Goal: Contribute content

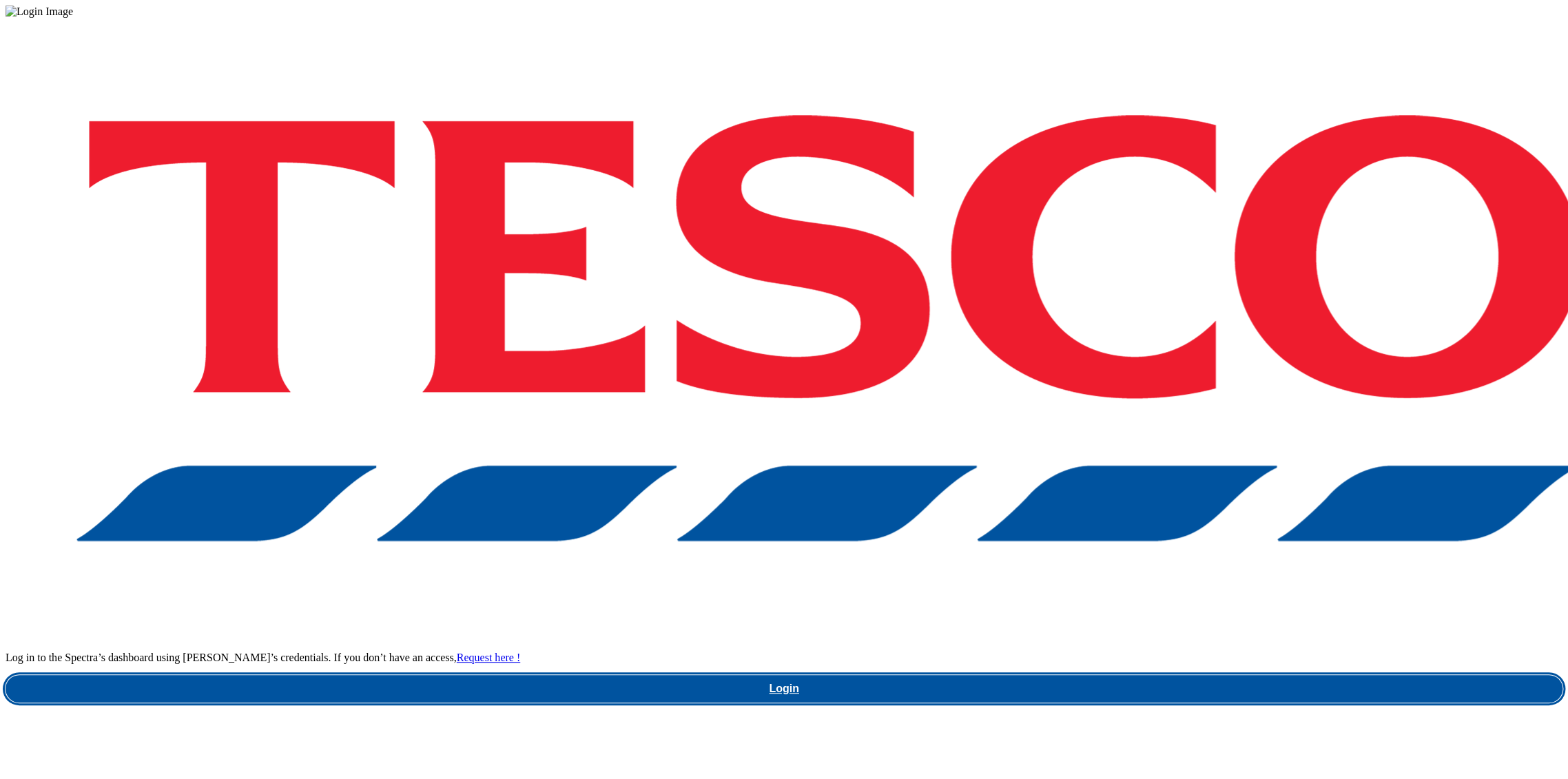
click at [1145, 675] on link "Login" at bounding box center [784, 688] width 1557 height 27
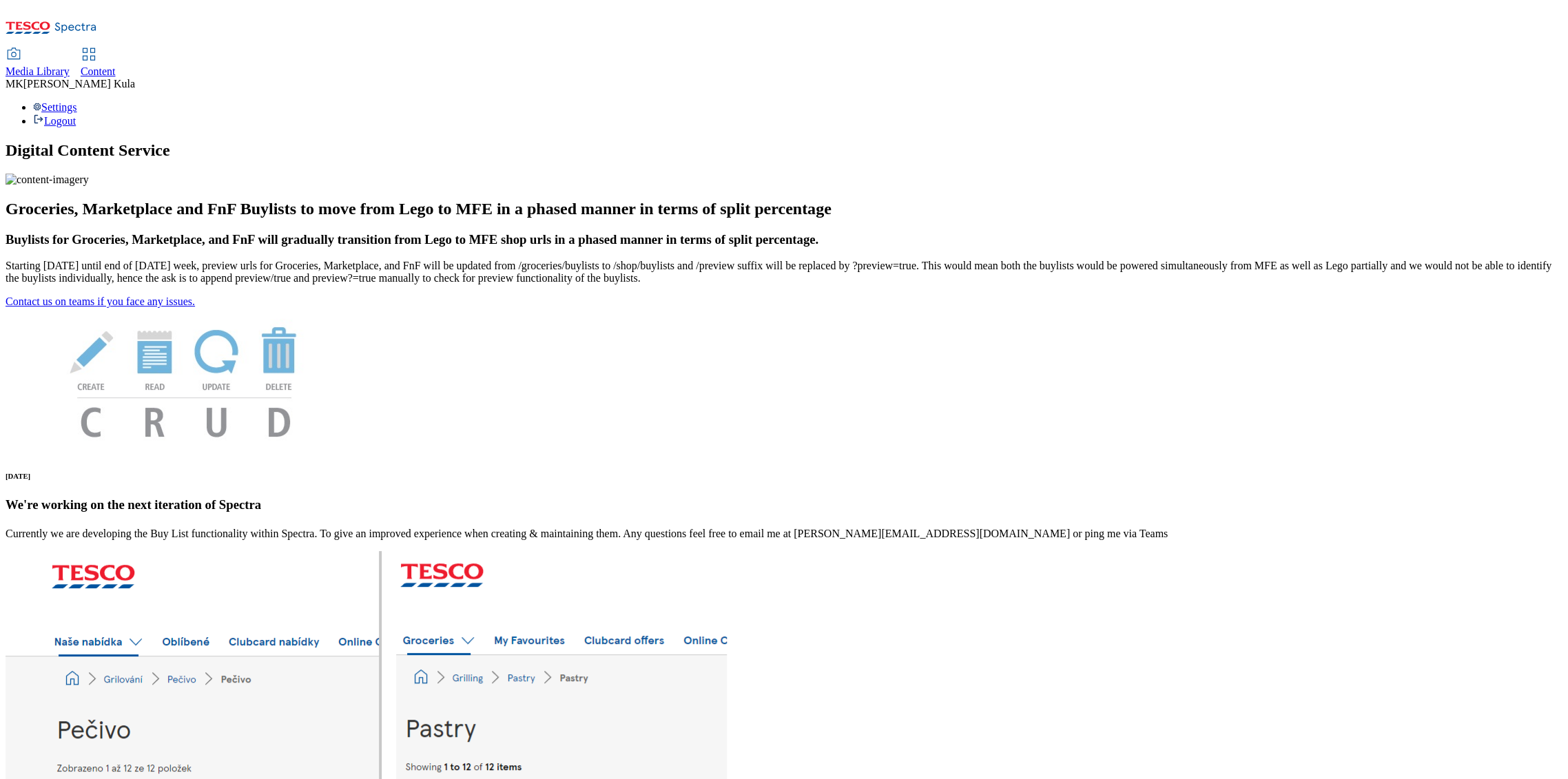
click at [69, 65] on span "Media Library" at bounding box center [37, 71] width 64 height 12
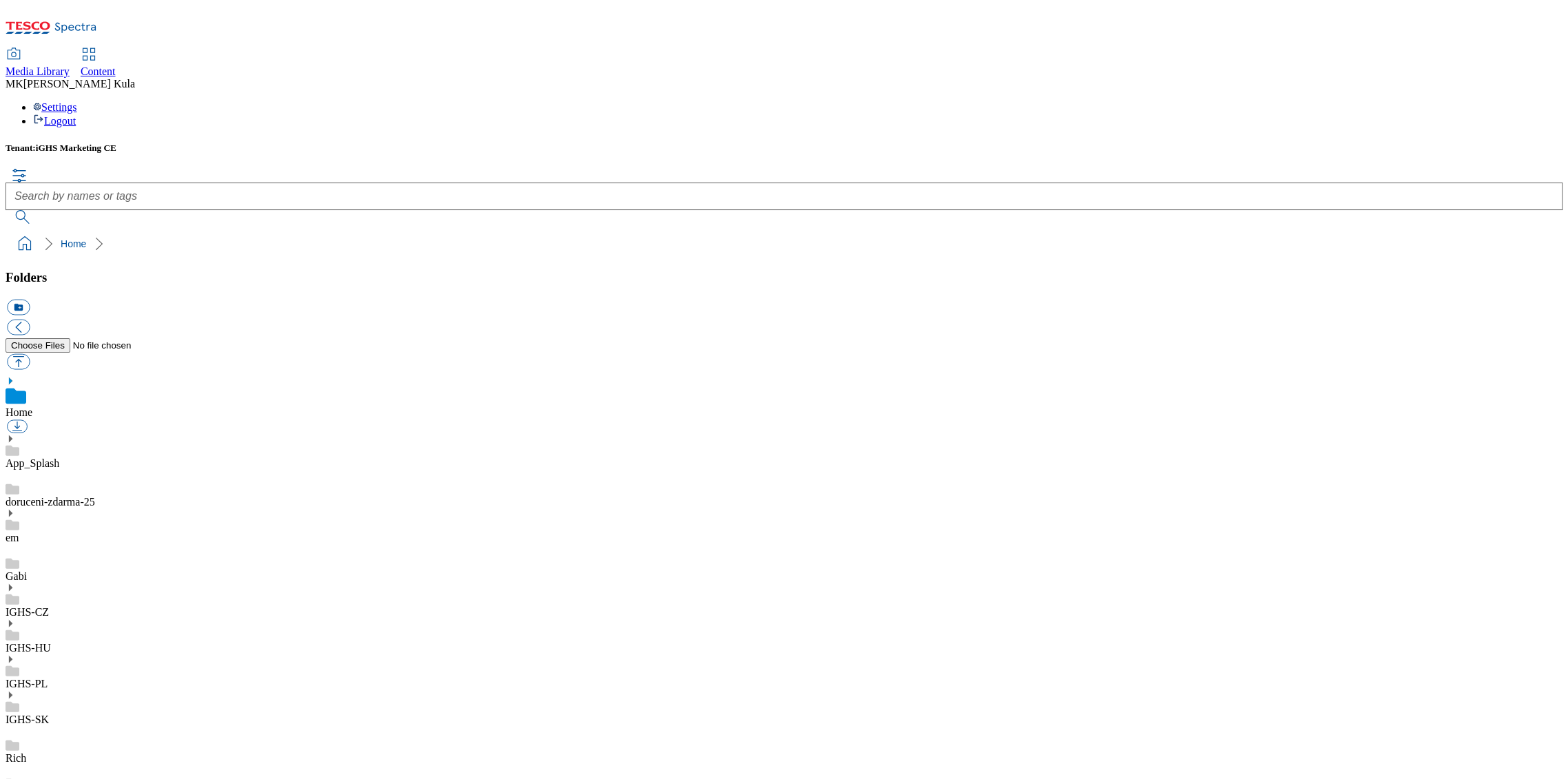
click at [15, 619] on icon at bounding box center [10, 623] width 9 height 9
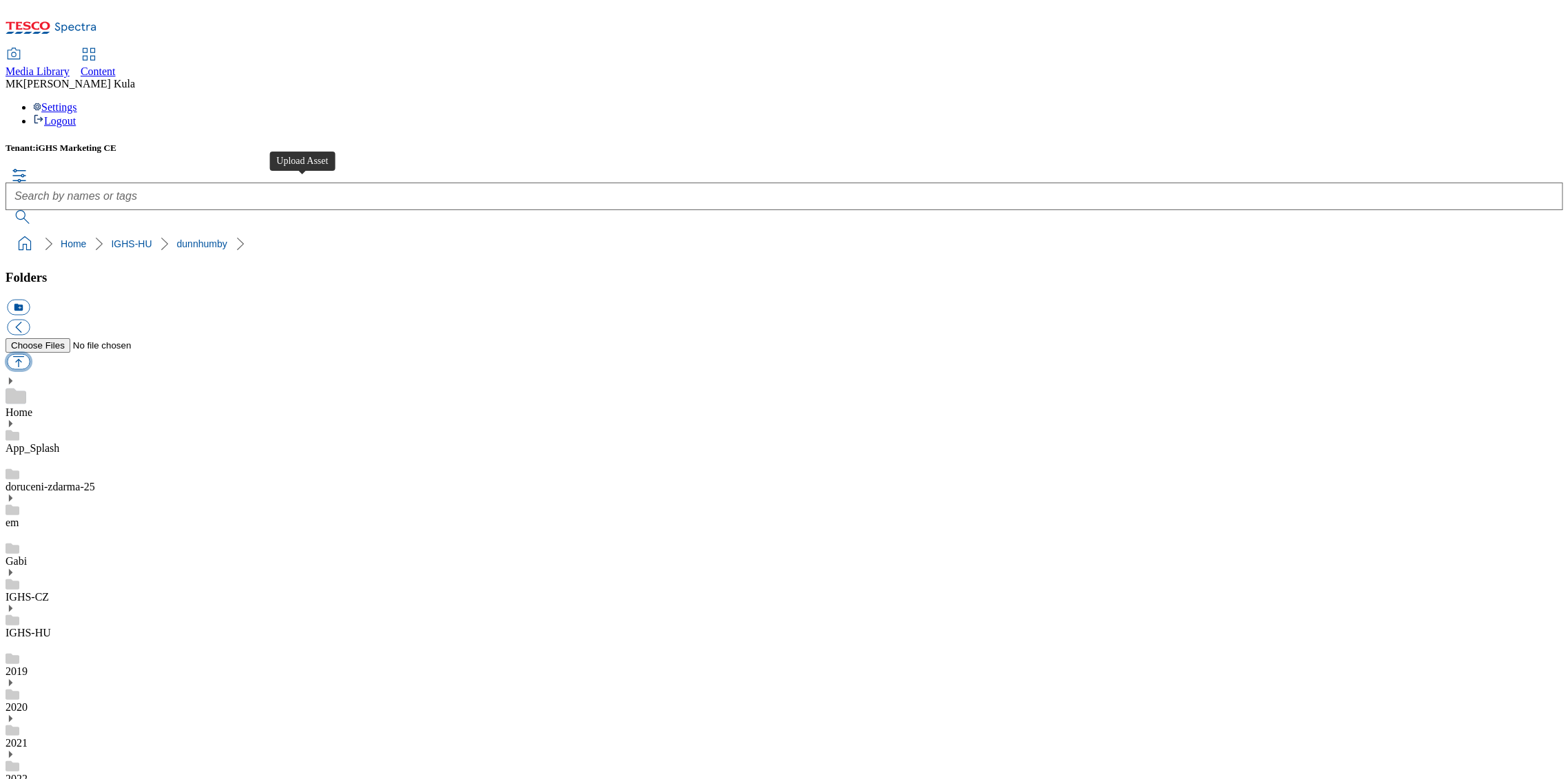
click at [30, 353] on button "button" at bounding box center [18, 361] width 23 height 16
type input "C:\fakepath\Miler_BL_Header.jpg"
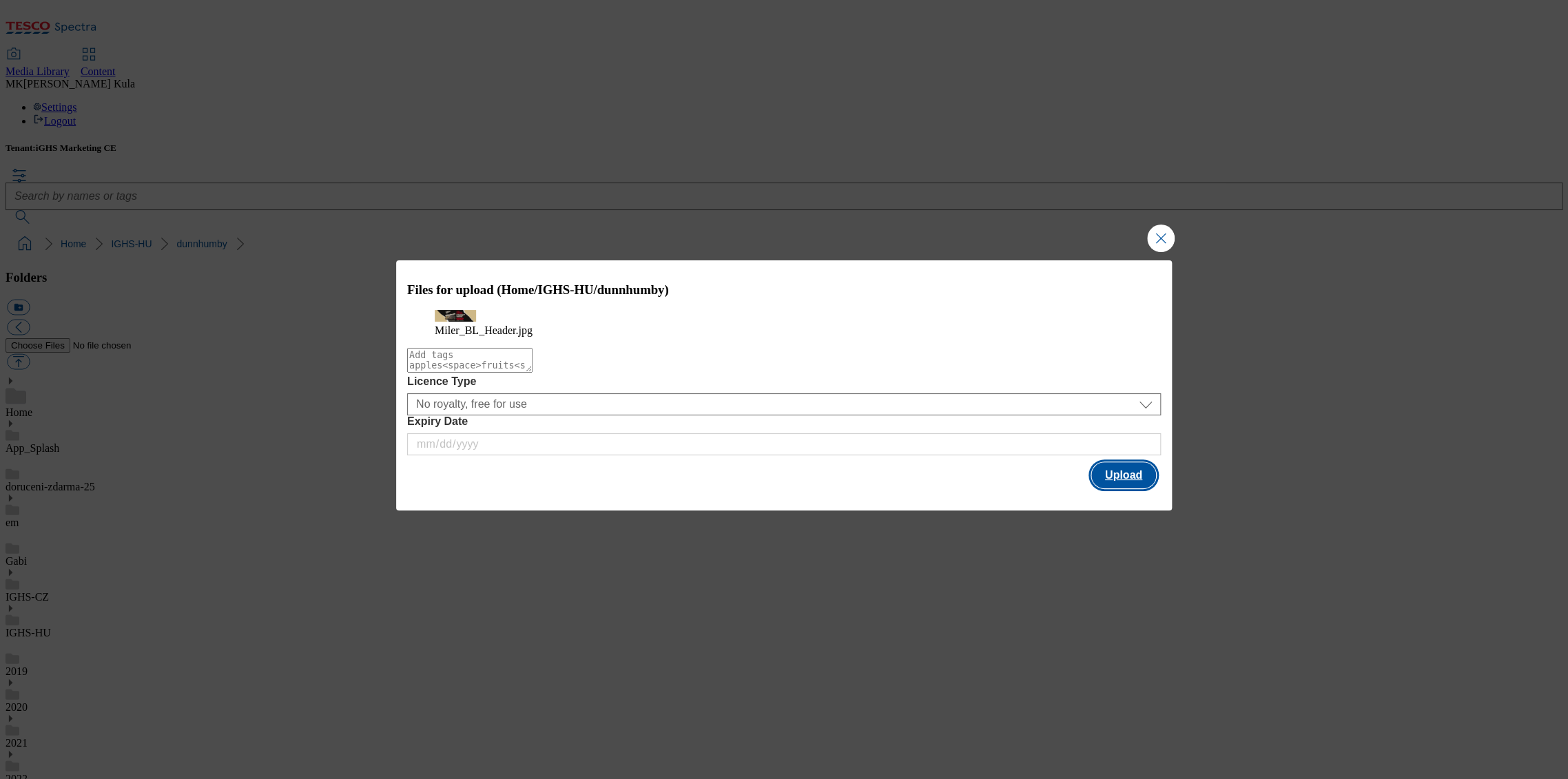
click at [1138, 489] on button "Upload" at bounding box center [1123, 475] width 65 height 26
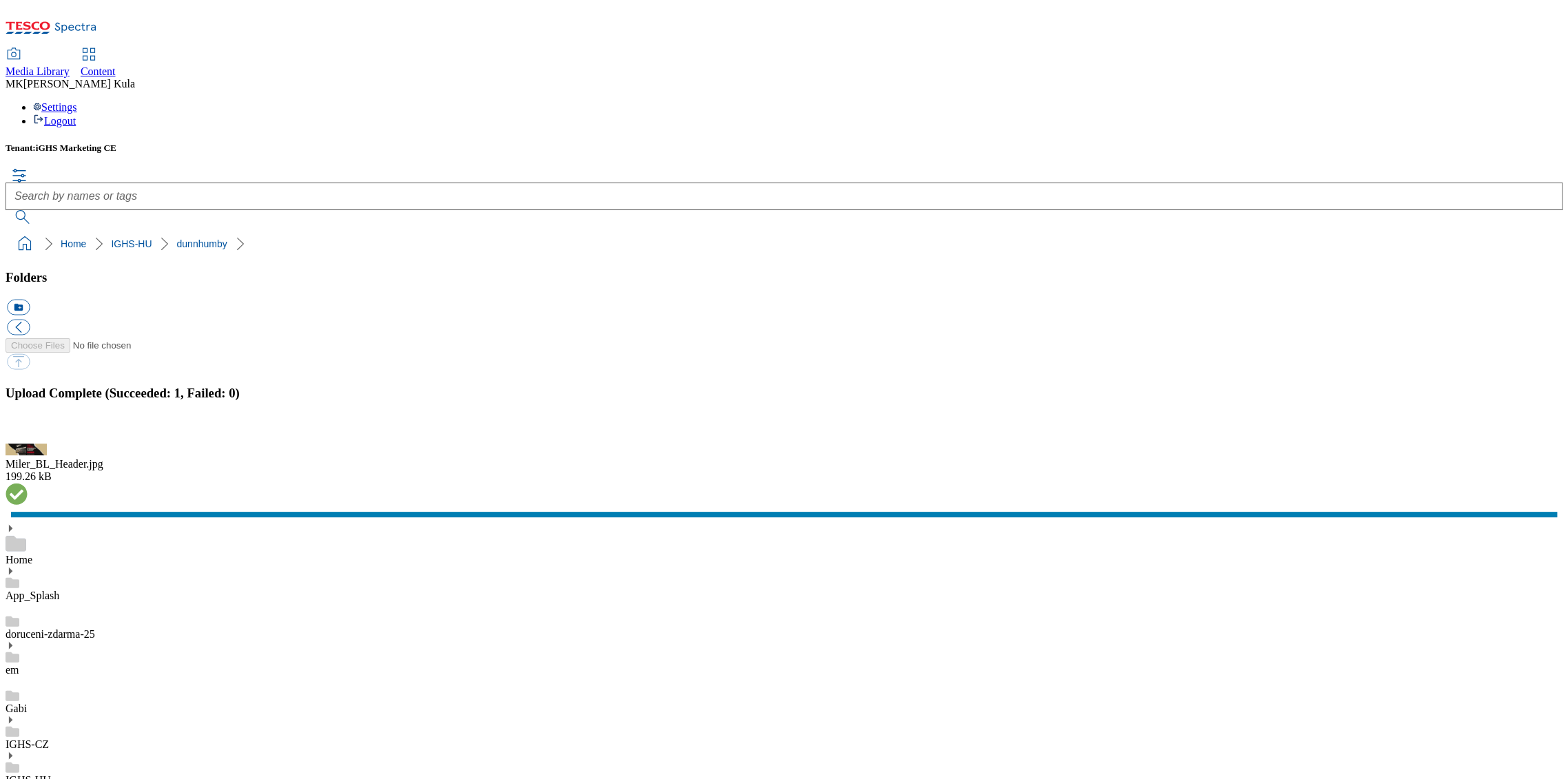
drag, startPoint x: 1546, startPoint y: 491, endPoint x: 1528, endPoint y: 494, distance: 18.2
click at [27, 443] on button "button" at bounding box center [17, 436] width 21 height 13
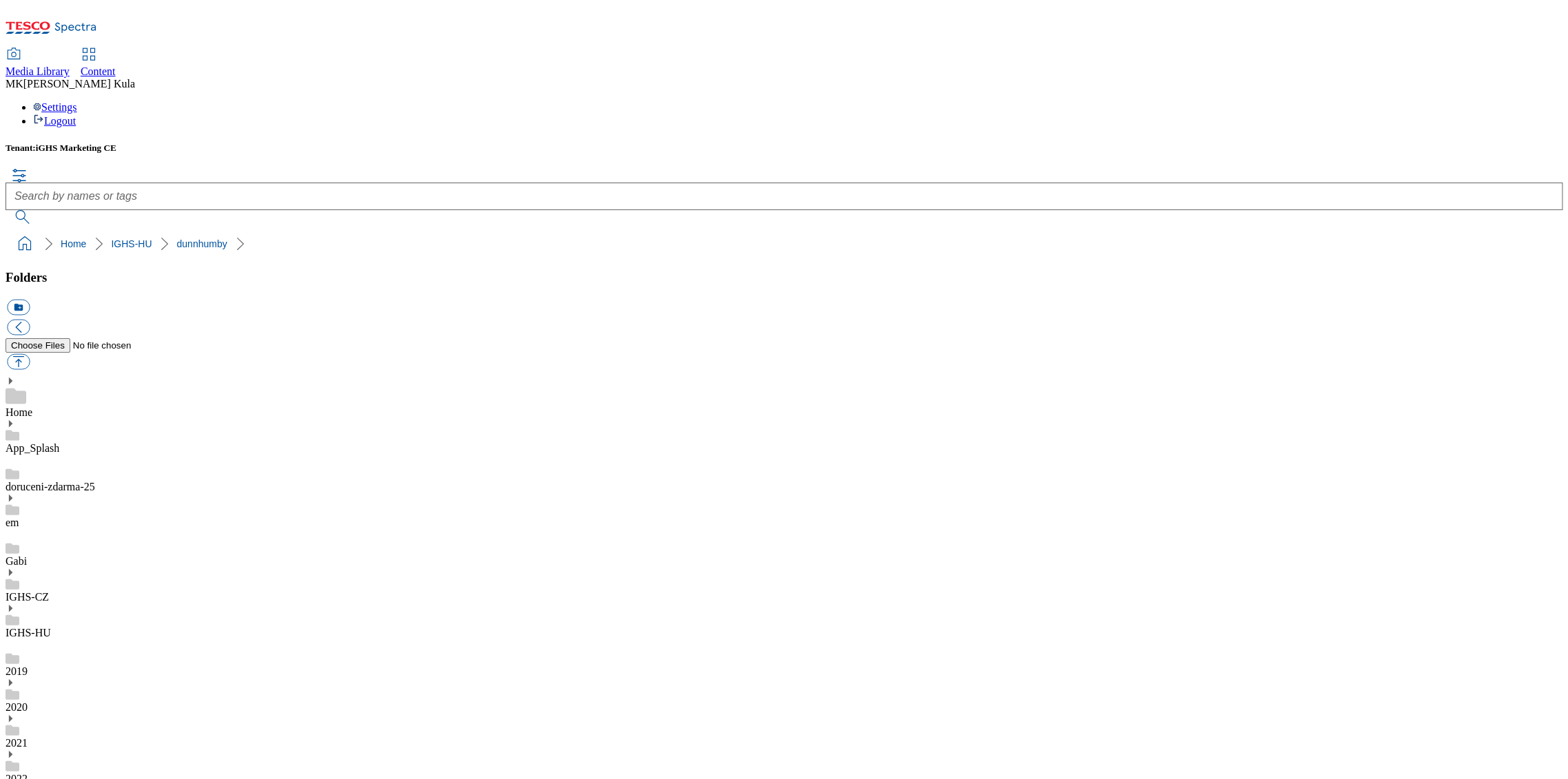
drag, startPoint x: 220, startPoint y: 15, endPoint x: 339, endPoint y: 34, distance: 120.5
click at [69, 65] on span "Media Library" at bounding box center [37, 71] width 64 height 12
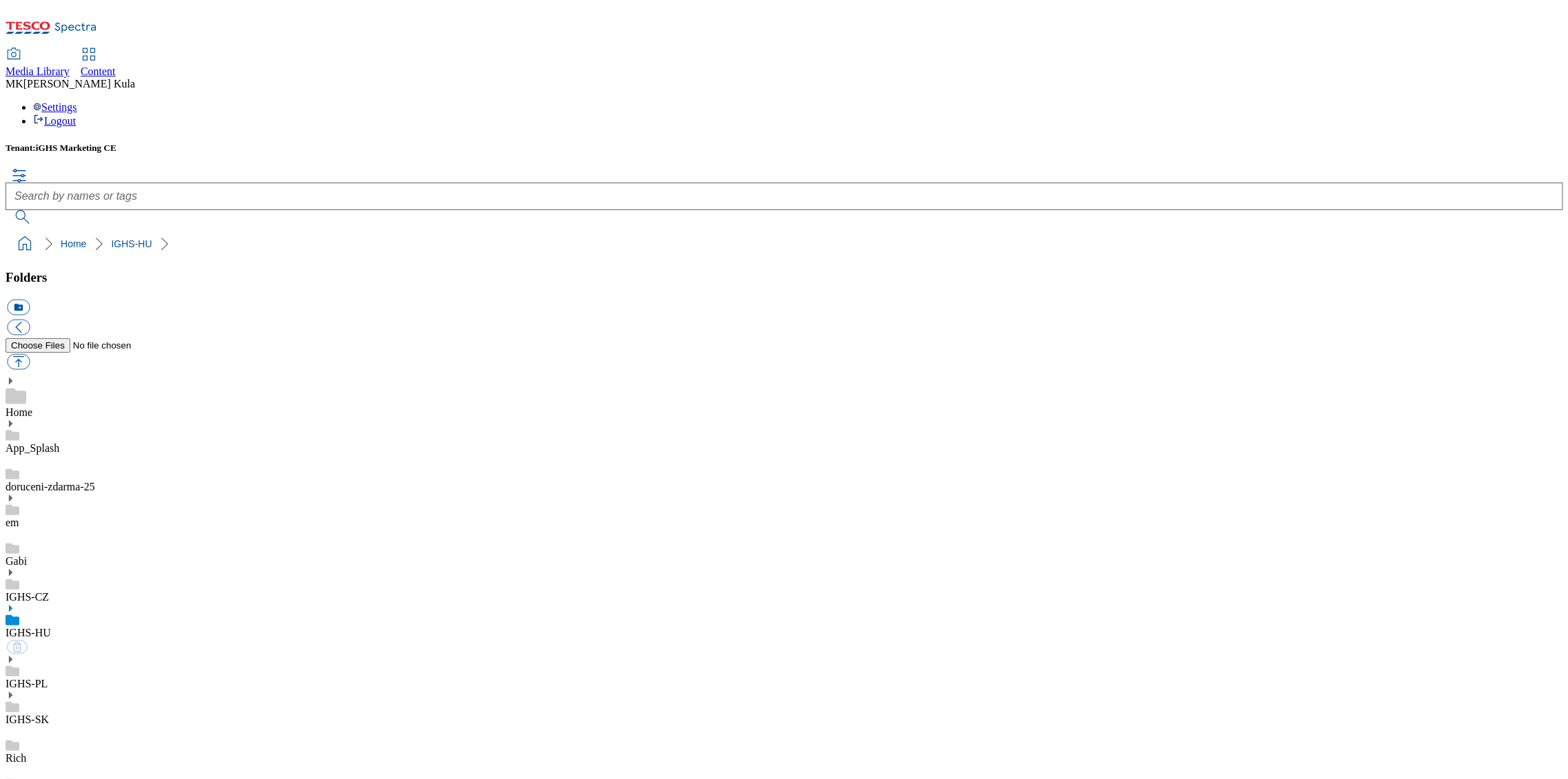
click at [116, 65] on div "Content" at bounding box center [98, 72] width 35 height 12
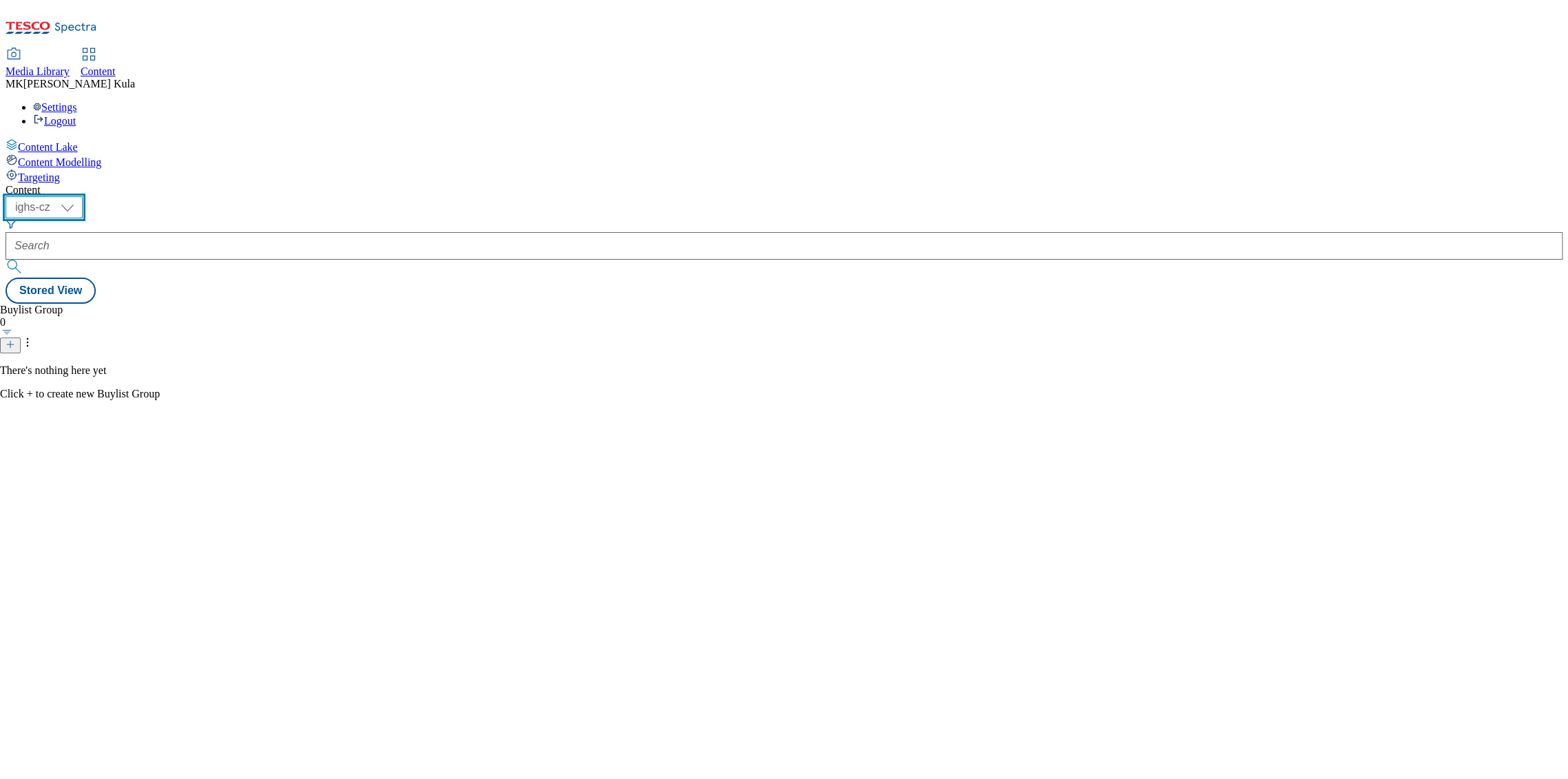
drag, startPoint x: 233, startPoint y: 102, endPoint x: 236, endPoint y: 117, distance: 15.3
click at [83, 196] on select "ighs-cz ighs-hu ighs-sk" at bounding box center [44, 207] width 77 height 22
select select "ighs-hu"
click at [83, 196] on select "ighs-cz ighs-hu ighs-sk" at bounding box center [44, 207] width 77 height 22
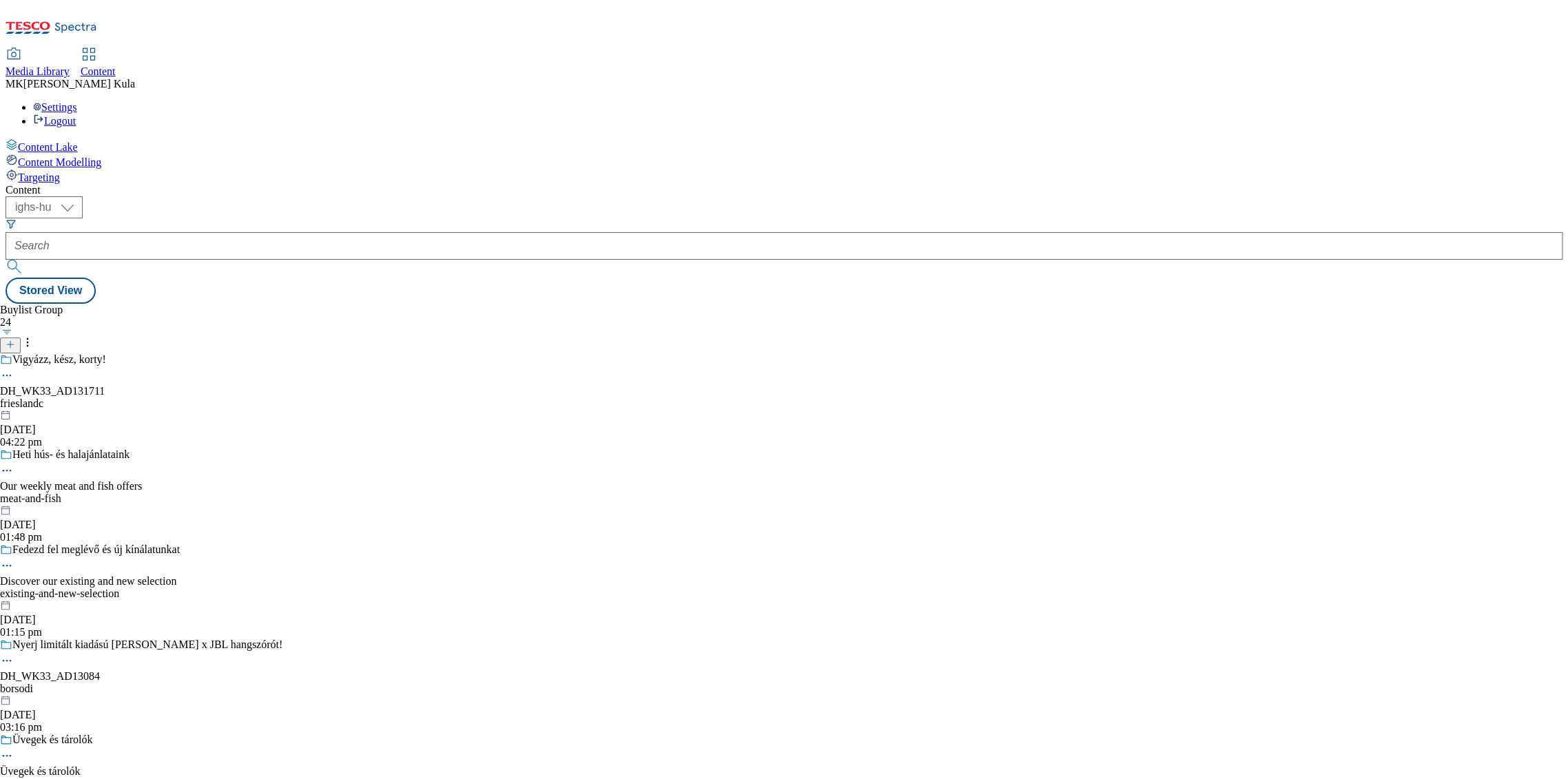
click at [345, 398] on div "frieslandc" at bounding box center [186, 404] width 373 height 12
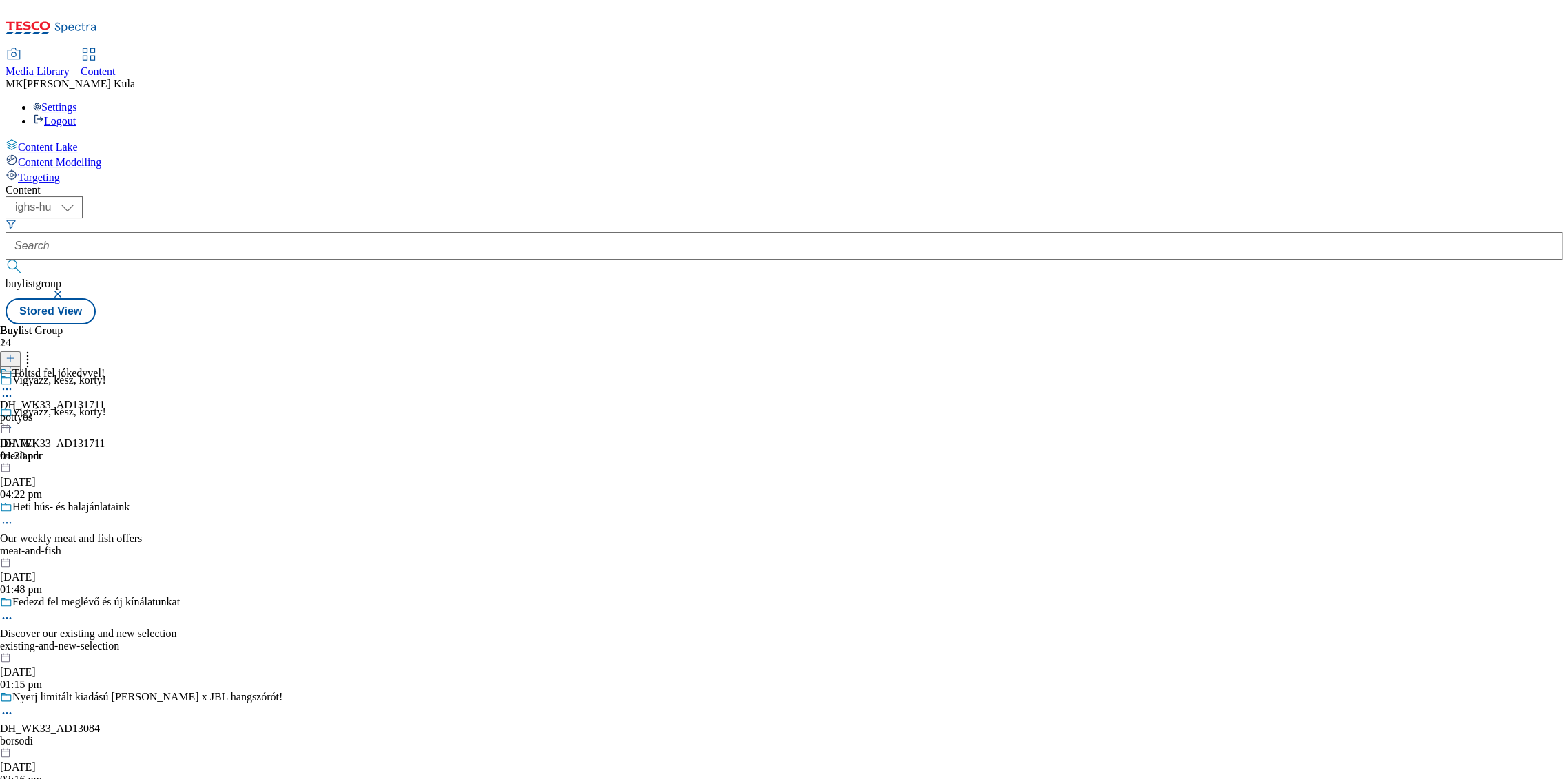
scroll to position [306, 0]
click at [325, 735] on div "borsodi" at bounding box center [186, 741] width 373 height 12
click at [318, 411] on div "miller" at bounding box center [159, 417] width 318 height 12
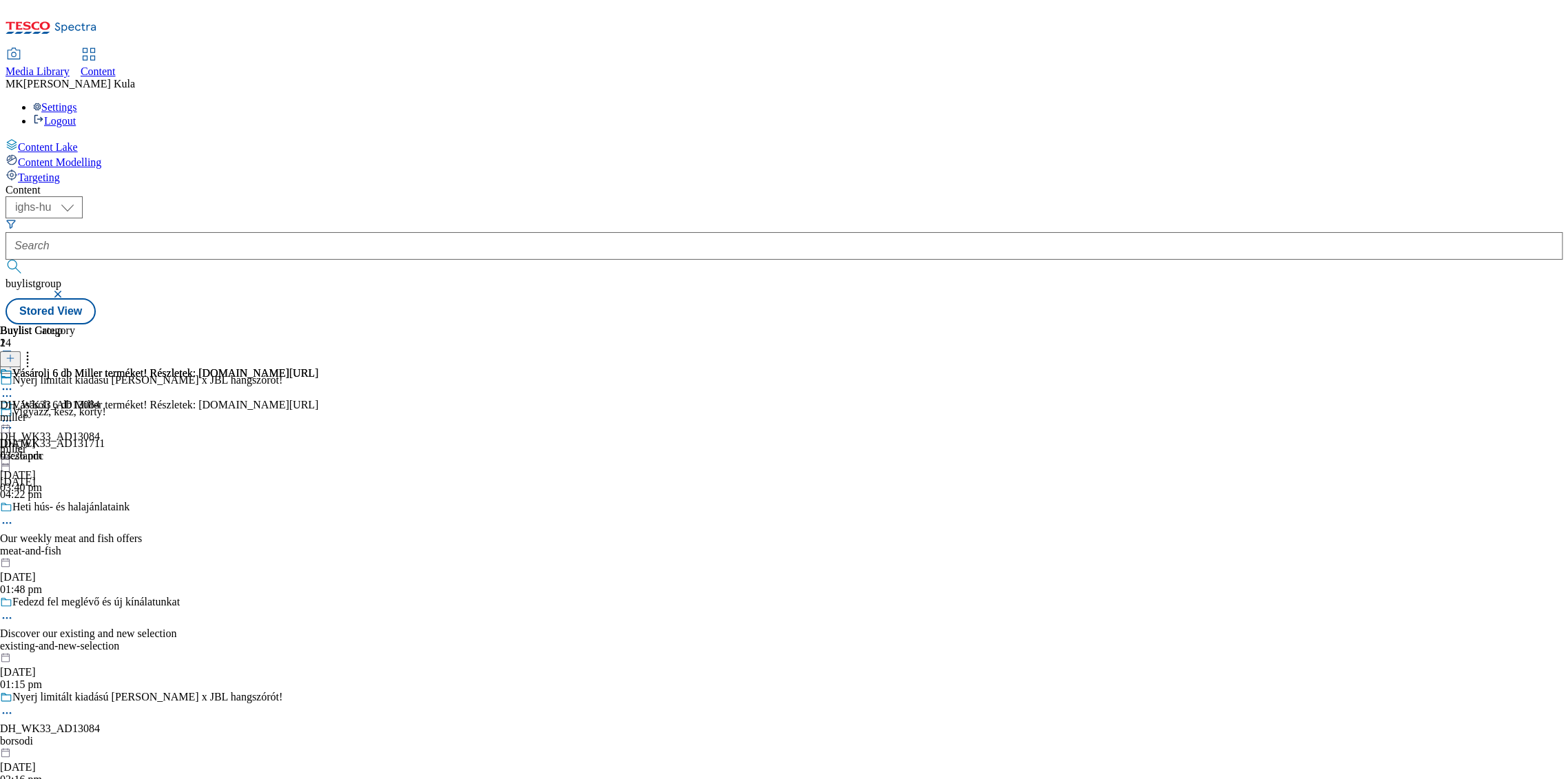
click at [12, 420] on circle at bounding box center [10, 421] width 2 height 2
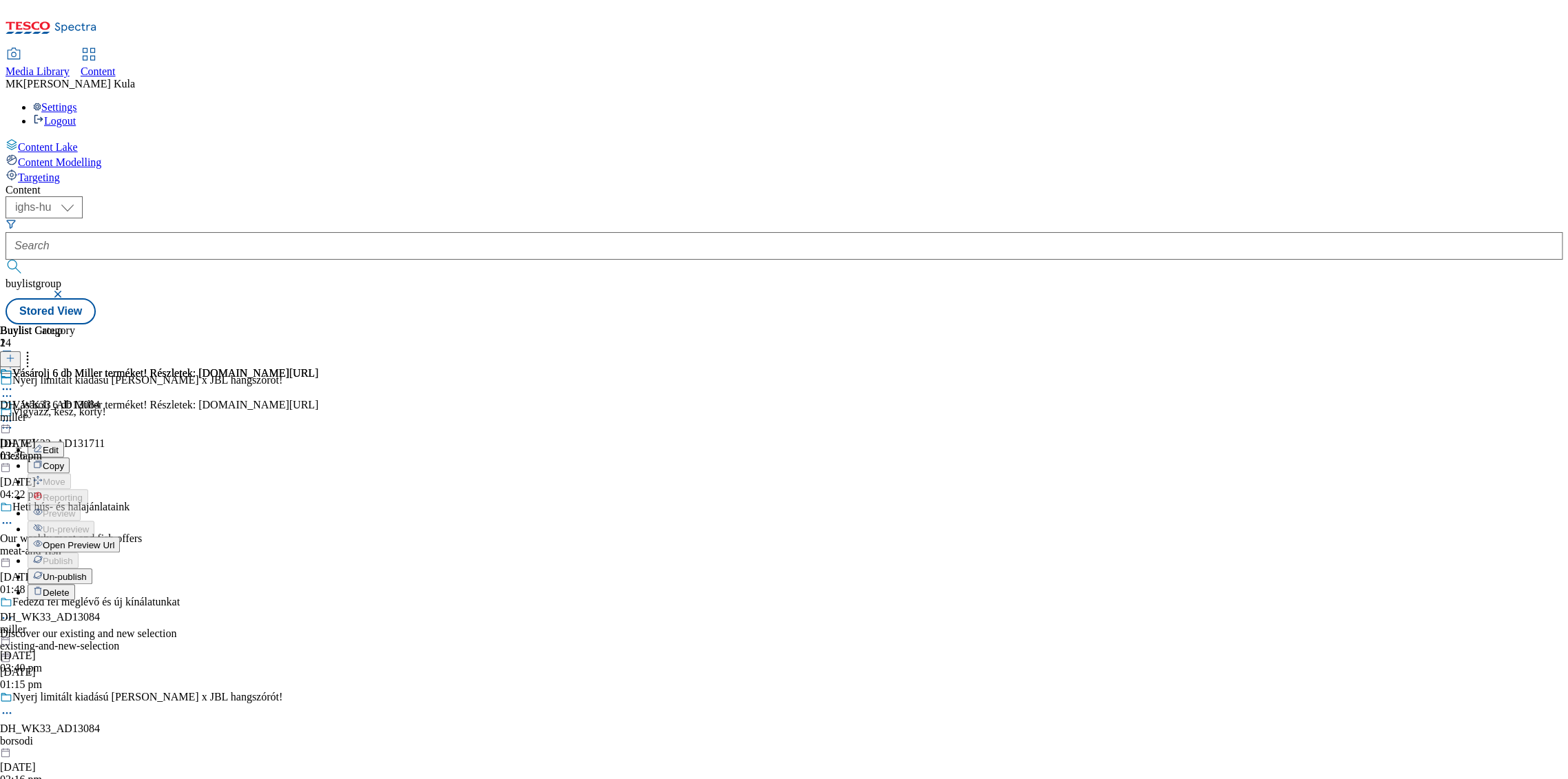
click at [64, 441] on button "Edit" at bounding box center [45, 449] width 37 height 16
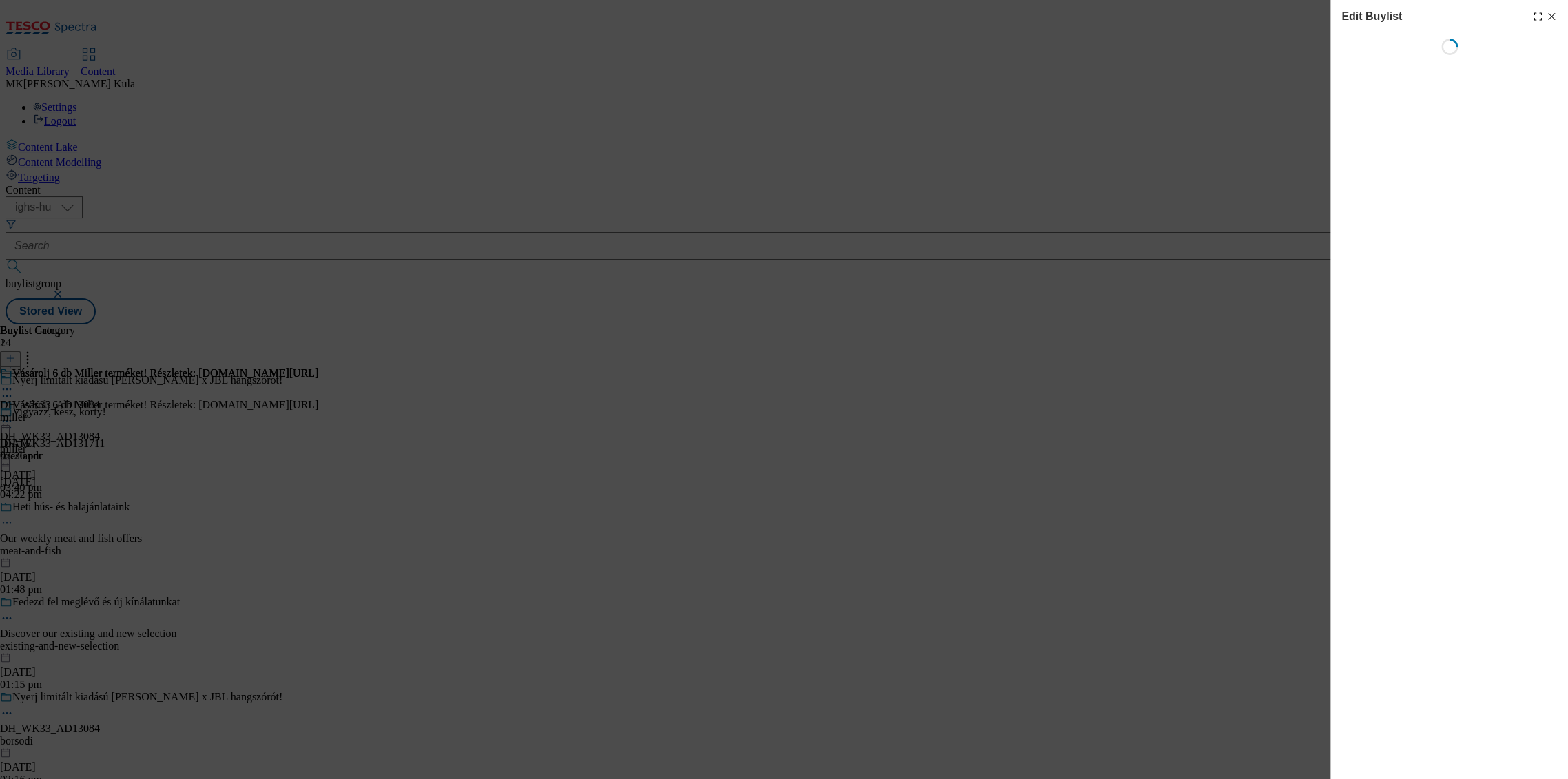
select select "evergreen"
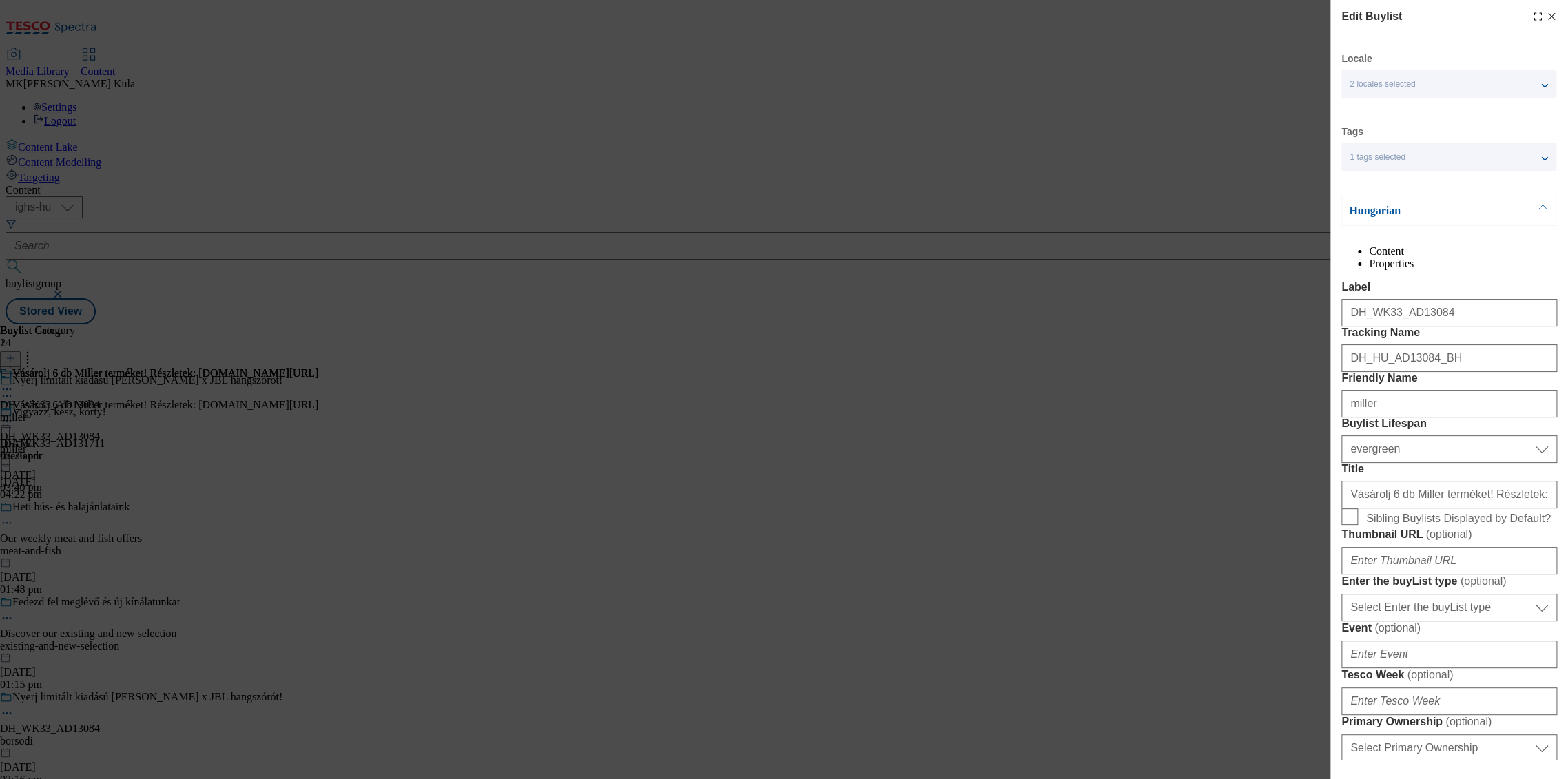
select select "Banner"
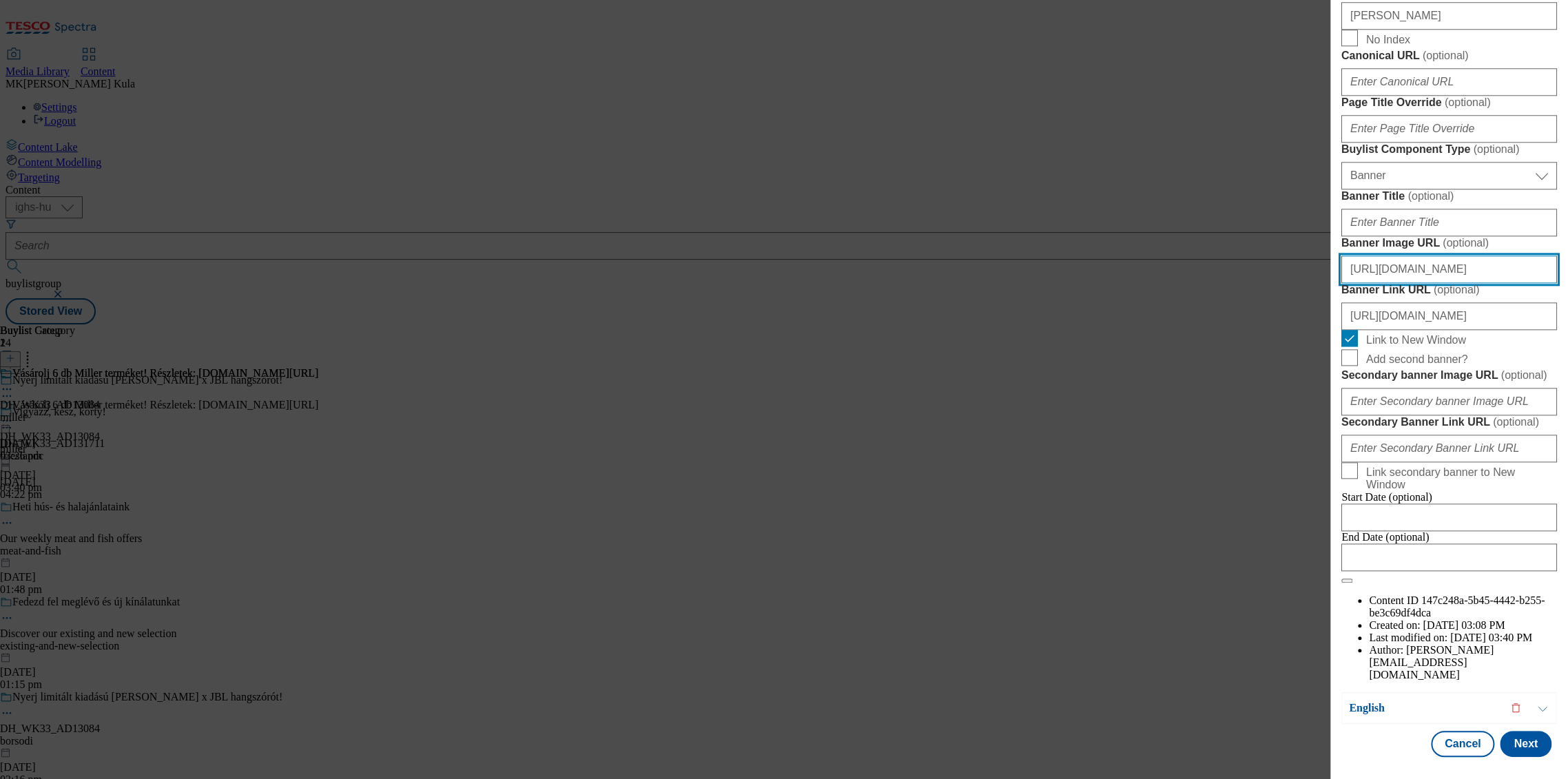
scroll to position [0, 253]
drag, startPoint x: 1346, startPoint y: 453, endPoint x: 1678, endPoint y: 468, distance: 332.3
click at [1567, 330] on html "Icons icon_account icon_add icon_backward_link icon_basket icon_benefits icon_c…" at bounding box center [784, 165] width 1568 height 330
paste input "fc80a5c-64b6-4096-9ea1-97acd0a9a052/Miler_BL_Header.jpe"
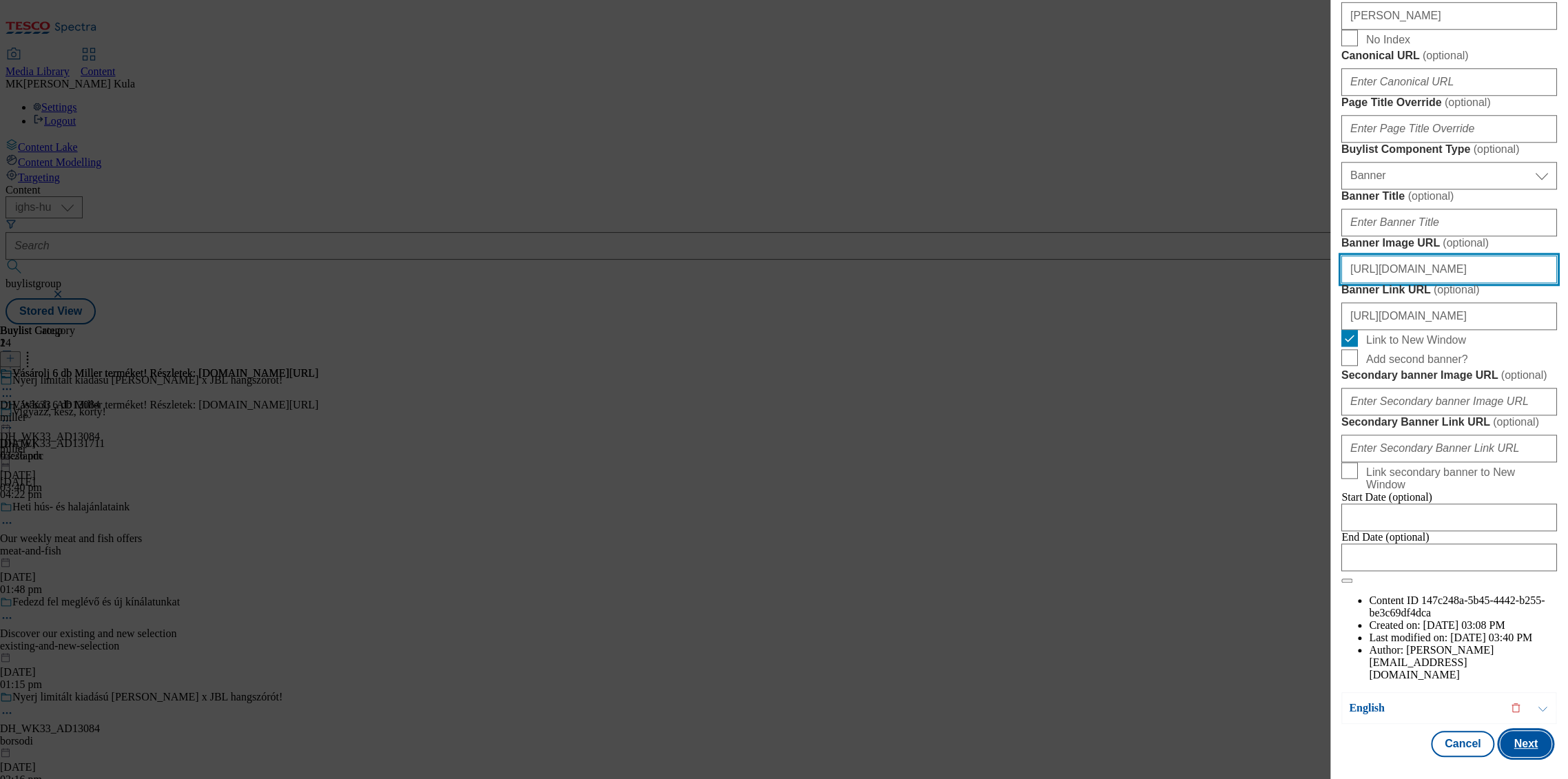
type input "https://digitalcontent.api.tesco.com/v2/media/ighs-ce-mktg/5fc80a5c-64b6-4096-9…"
click at [1535, 748] on button "Next" at bounding box center [1526, 744] width 51 height 26
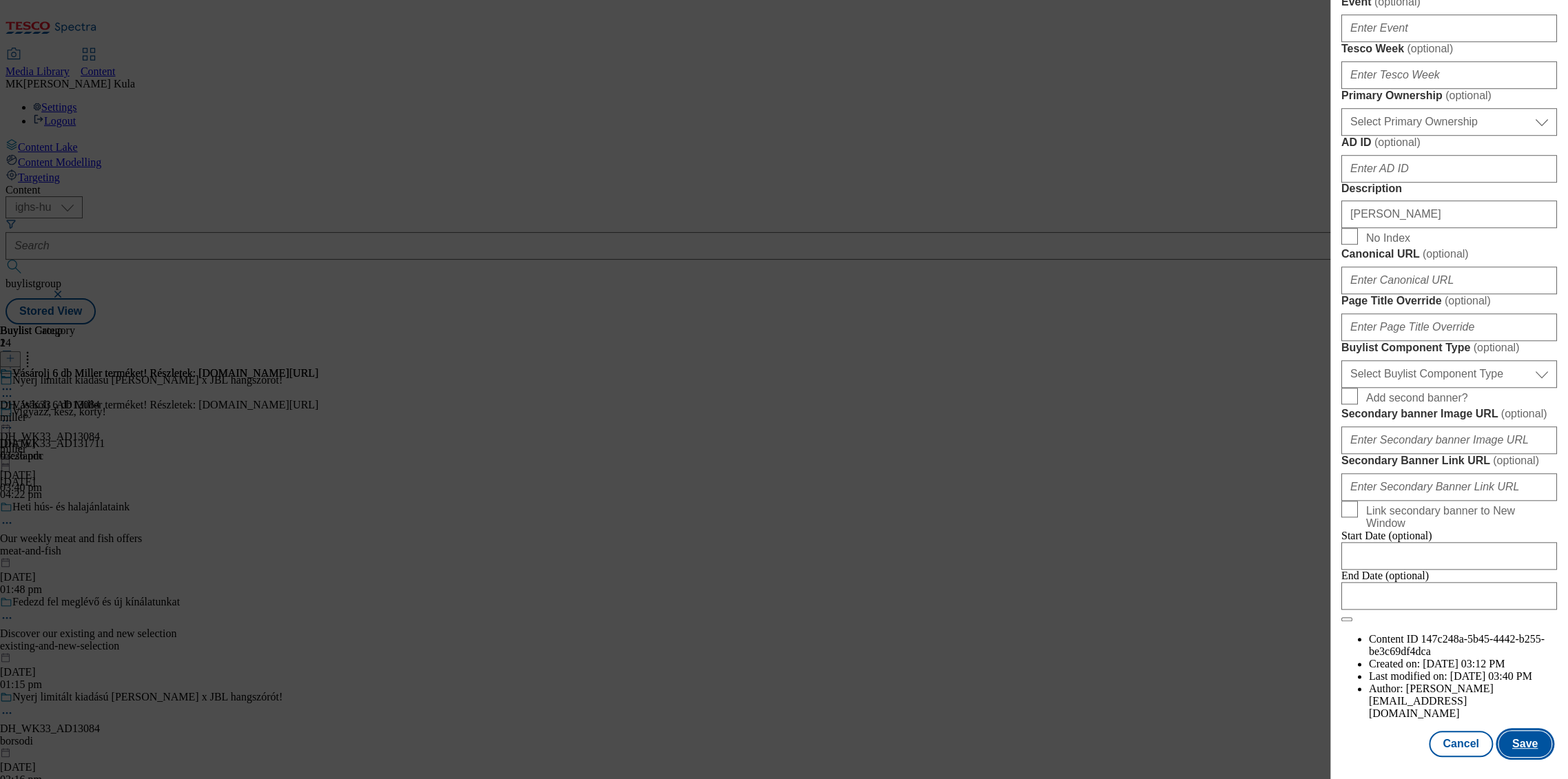
scroll to position [1072, 0]
click at [1517, 741] on button "Save" at bounding box center [1525, 744] width 53 height 26
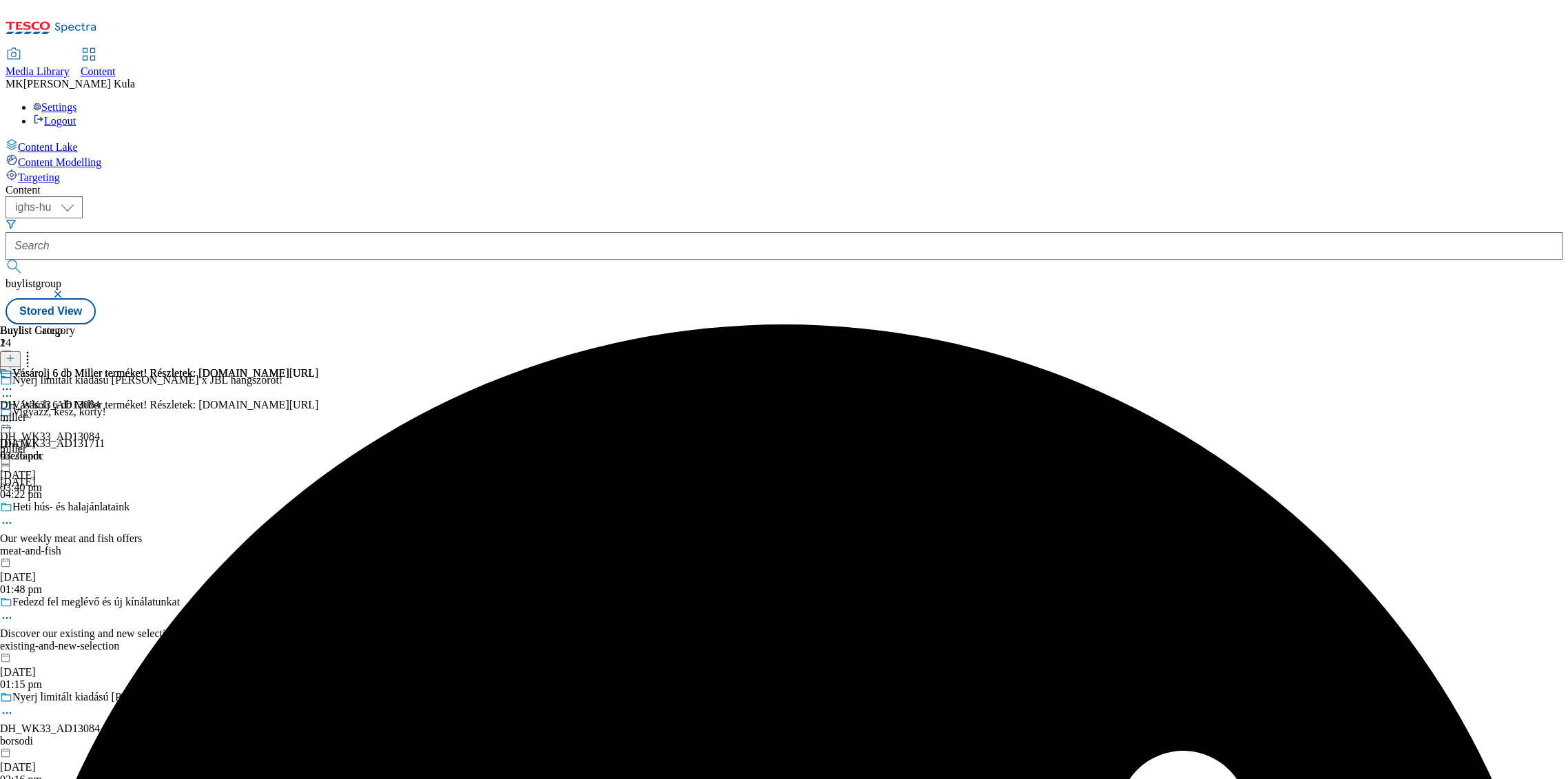
scroll to position [0, 0]
click at [14, 414] on icon at bounding box center [7, 421] width 14 height 14
click at [75, 508] on span "Preview" at bounding box center [59, 513] width 33 height 10
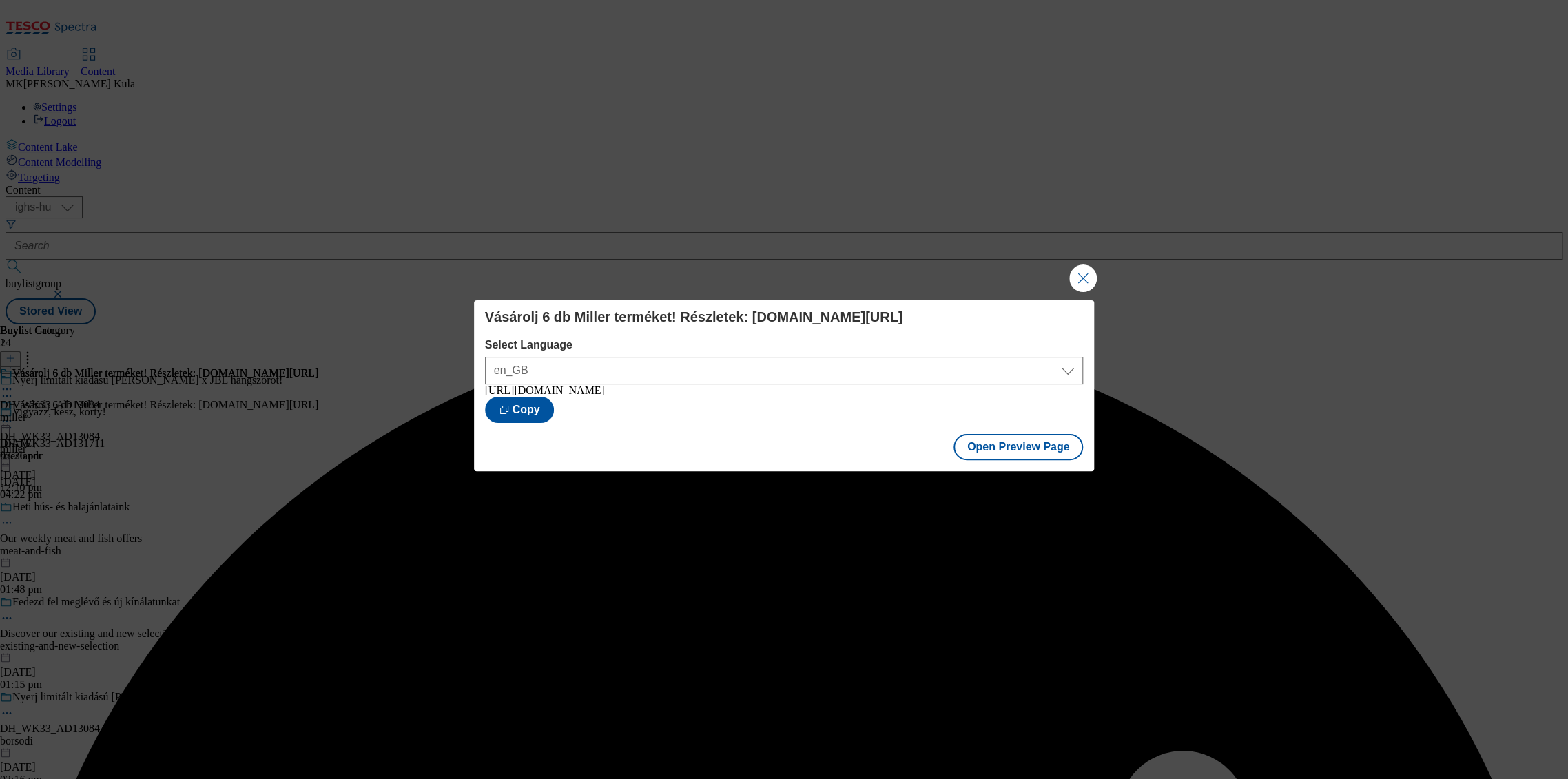
click at [1077, 277] on button "Close Modal" at bounding box center [1083, 278] width 27 height 27
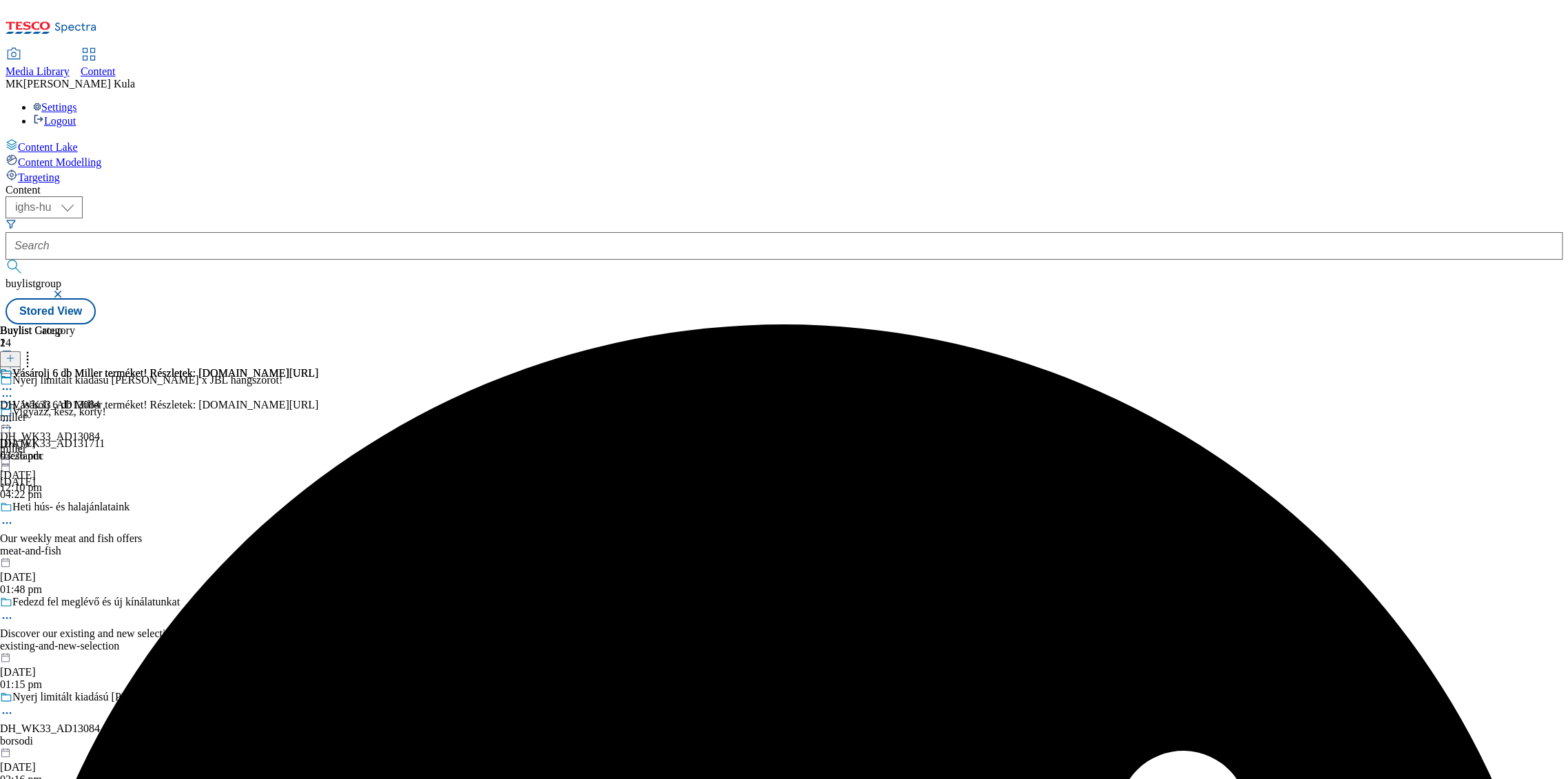
click at [14, 414] on icon at bounding box center [7, 421] width 14 height 14
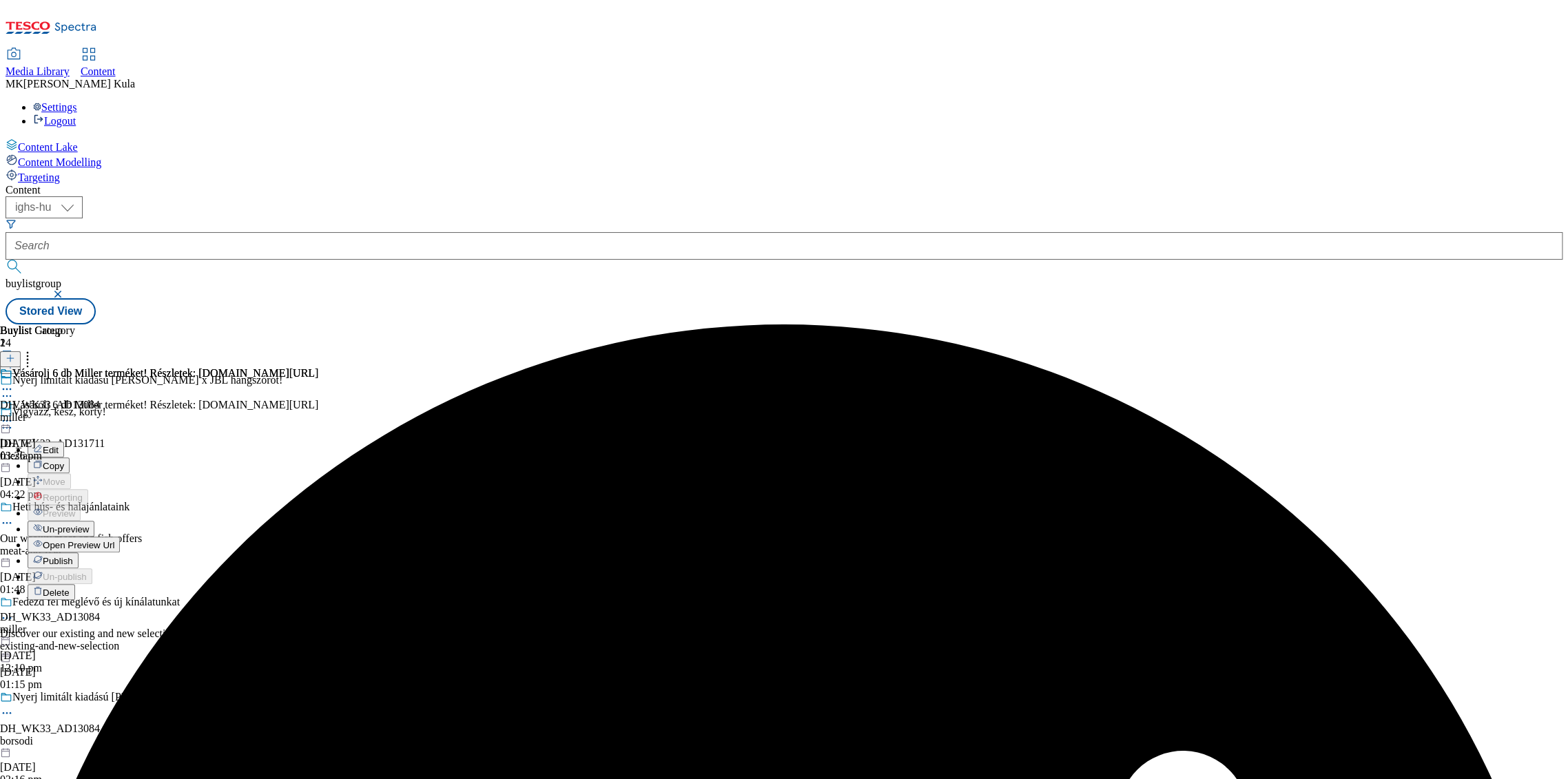
click at [79, 553] on button "Publish" at bounding box center [52, 560] width 51 height 16
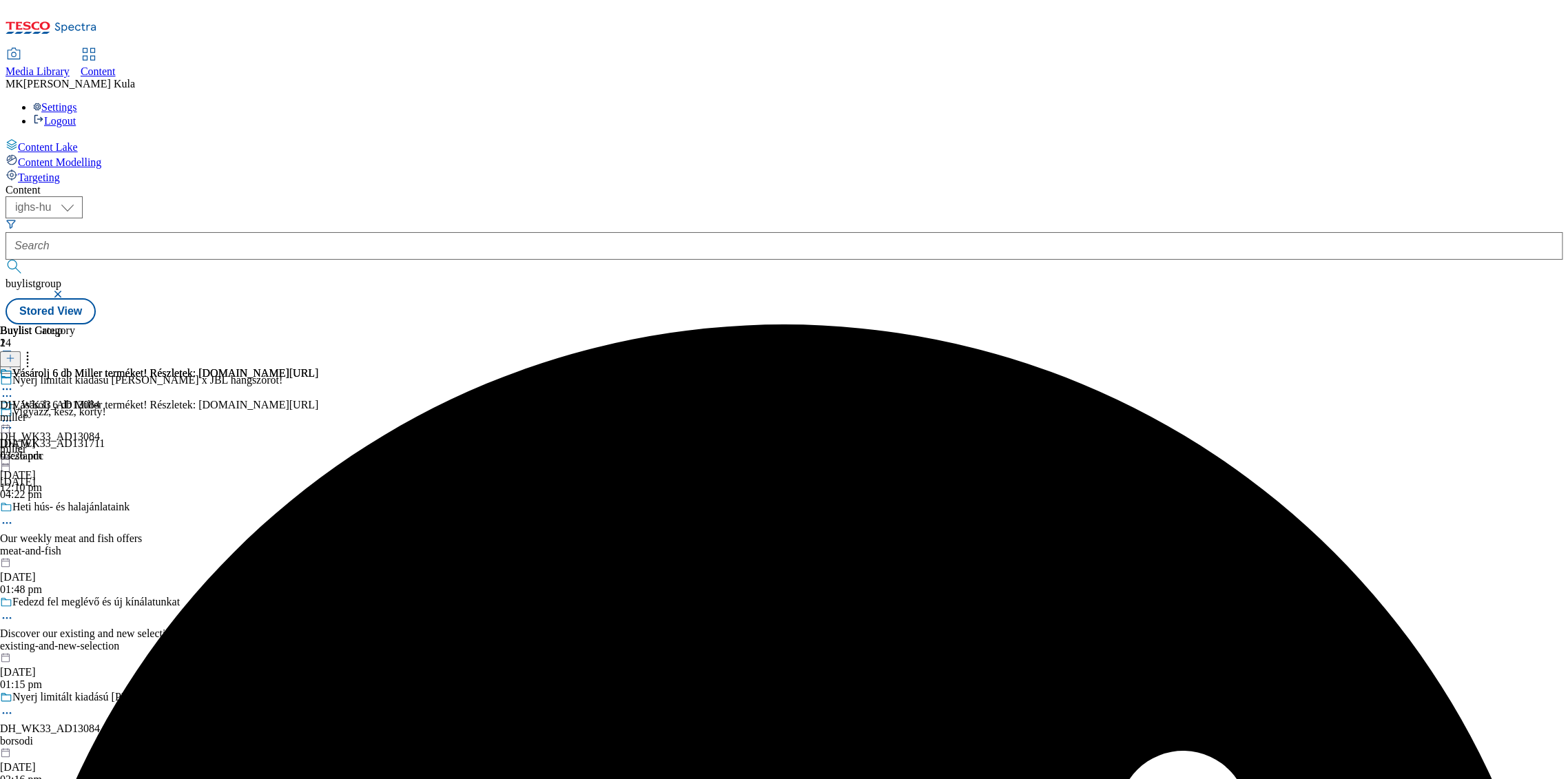
click at [318, 443] on div "miller" at bounding box center [159, 449] width 318 height 12
click at [14, 414] on icon at bounding box center [7, 421] width 14 height 14
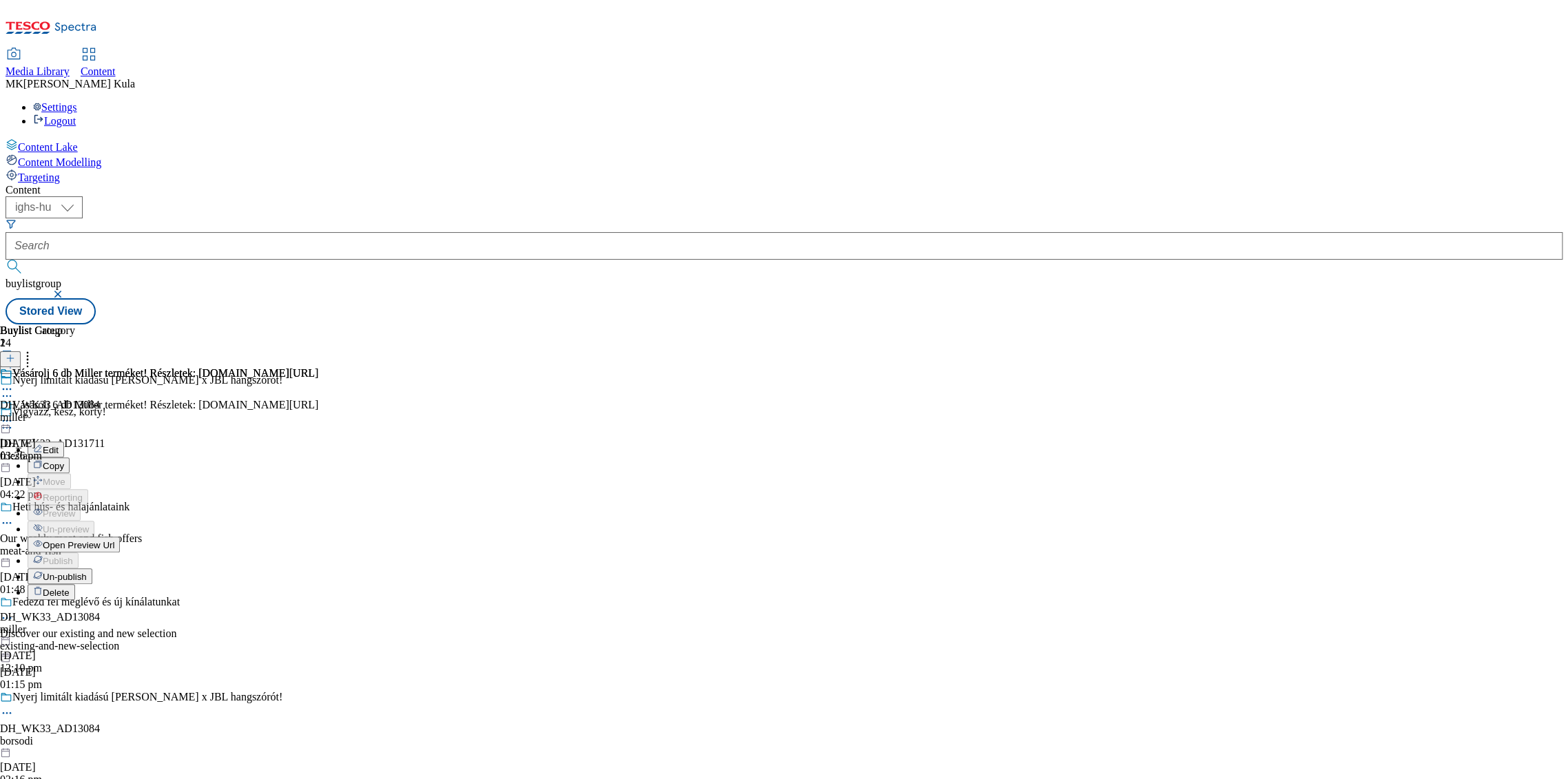
click at [114, 540] on span "Open Preview Url" at bounding box center [79, 545] width 72 height 10
